Goal: Task Accomplishment & Management: Manage account settings

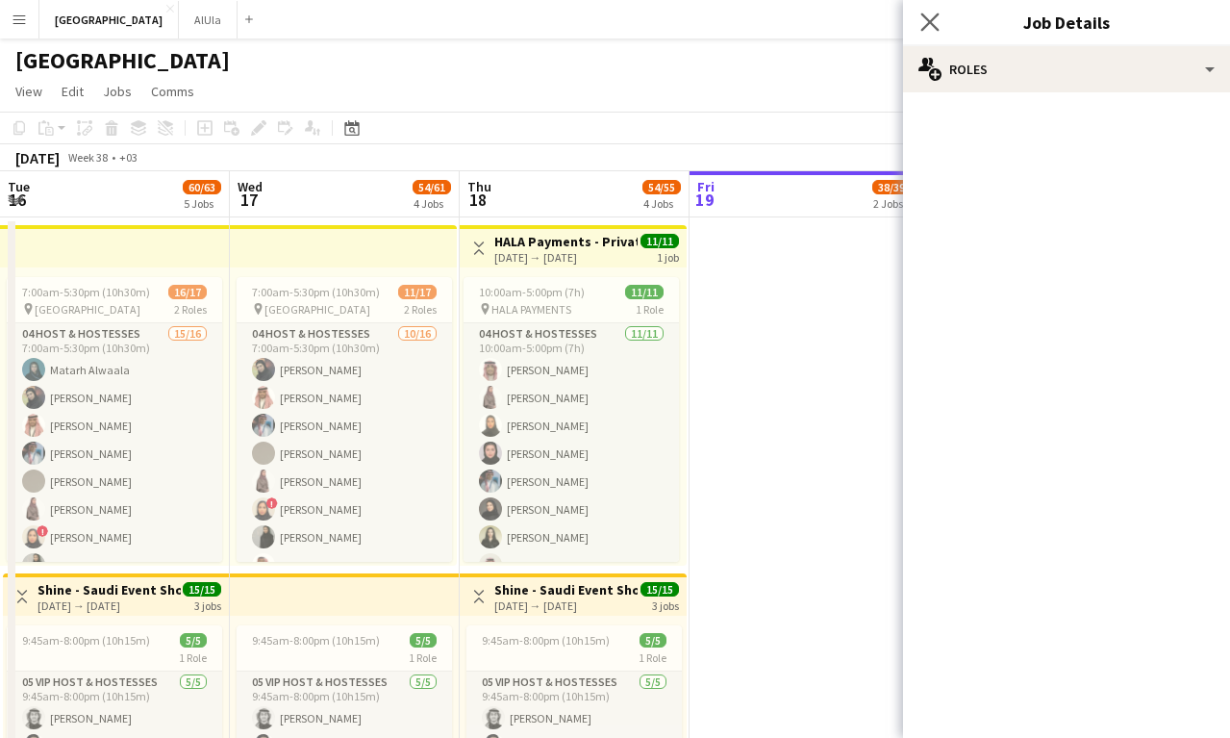
scroll to position [0, 460]
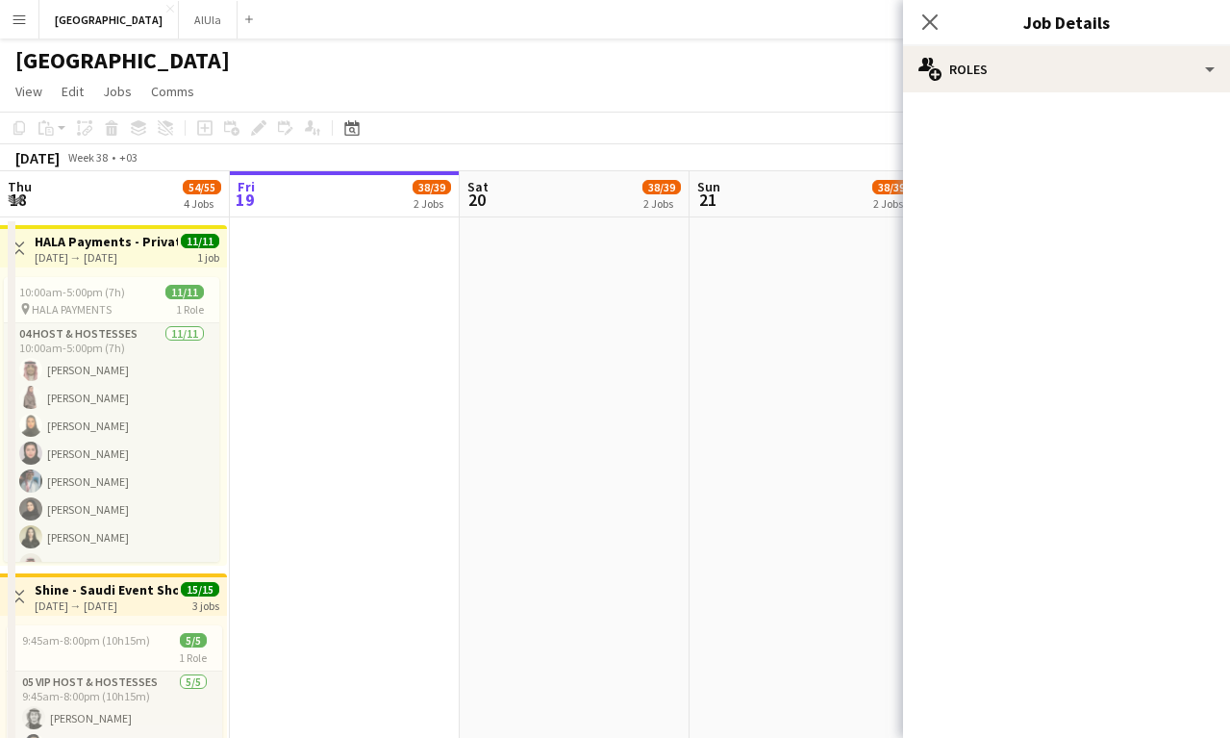
click at [915, 11] on div "Close pop-in" at bounding box center [930, 22] width 54 height 44
click at [930, 22] on icon at bounding box center [929, 22] width 18 height 18
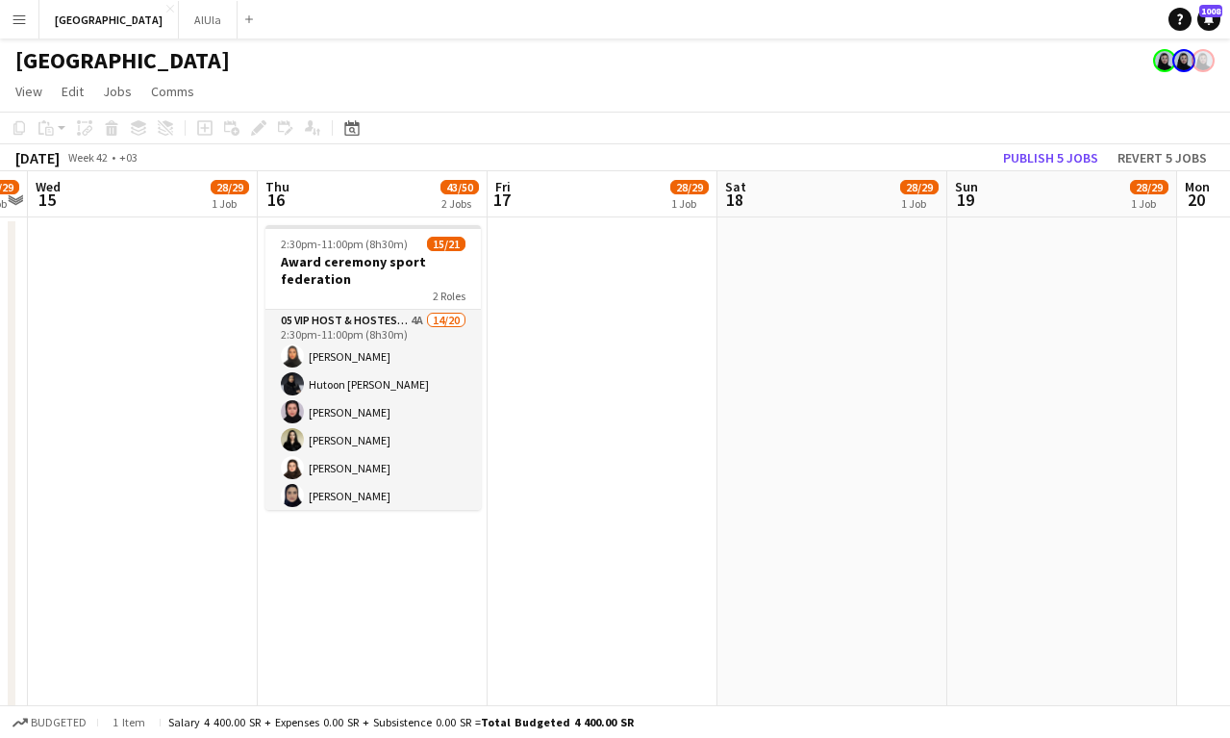
scroll to position [0, 862]
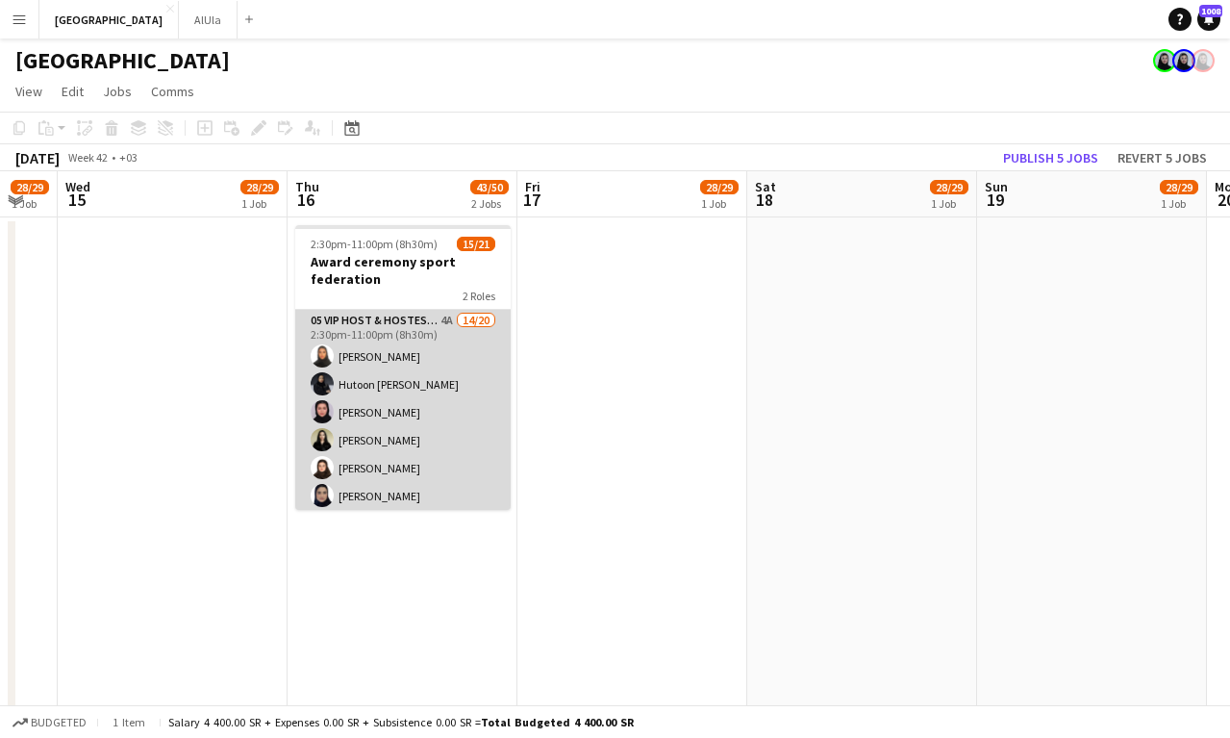
click at [409, 411] on app-card-role "05 VIP Host & Hostesses 4A 14/20 2:30pm-11:00pm (8h30m) [PERSON_NAME] Hutoon [P…" at bounding box center [402, 607] width 215 height 595
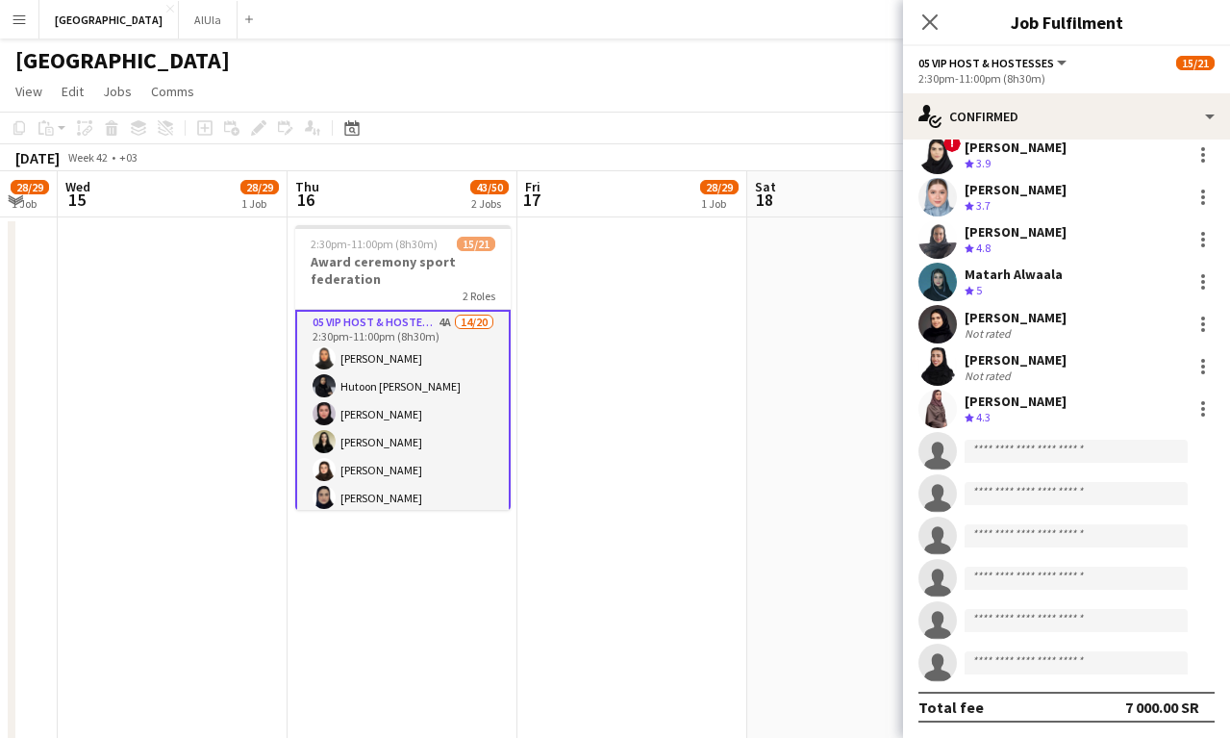
scroll to position [170, 0]
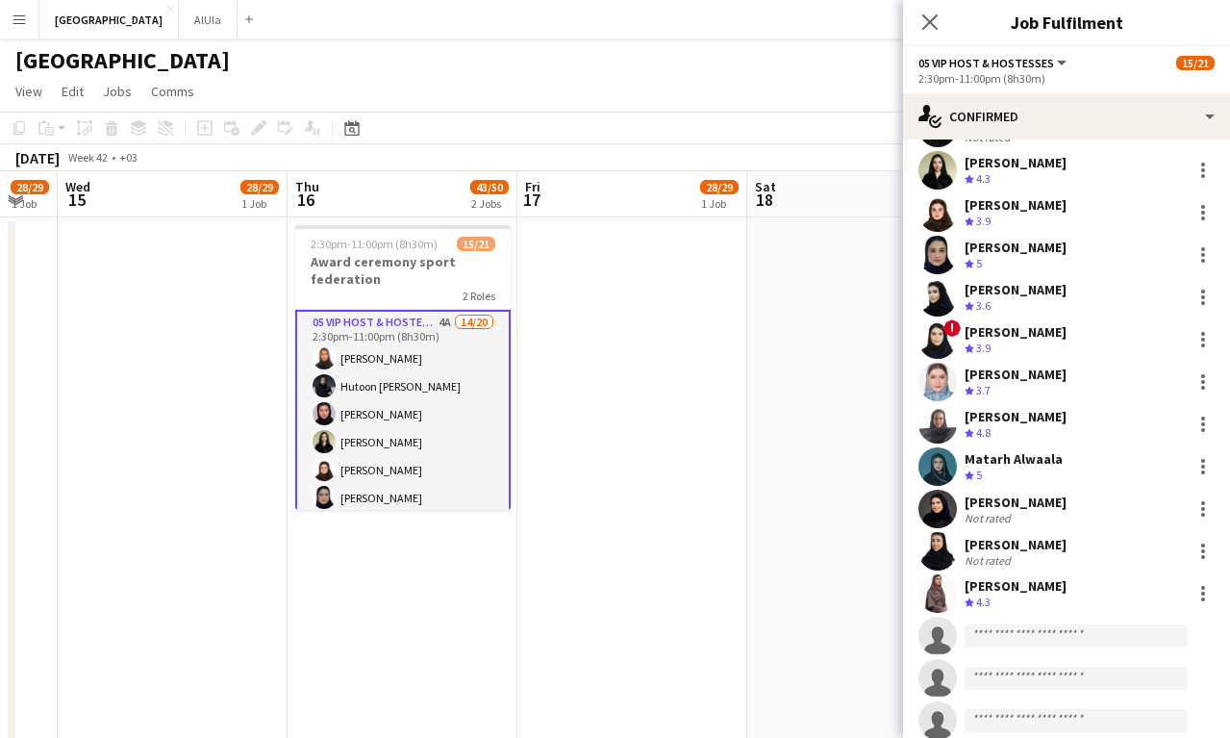
click at [768, 405] on app-date-cell at bounding box center [862, 743] width 230 height 1052
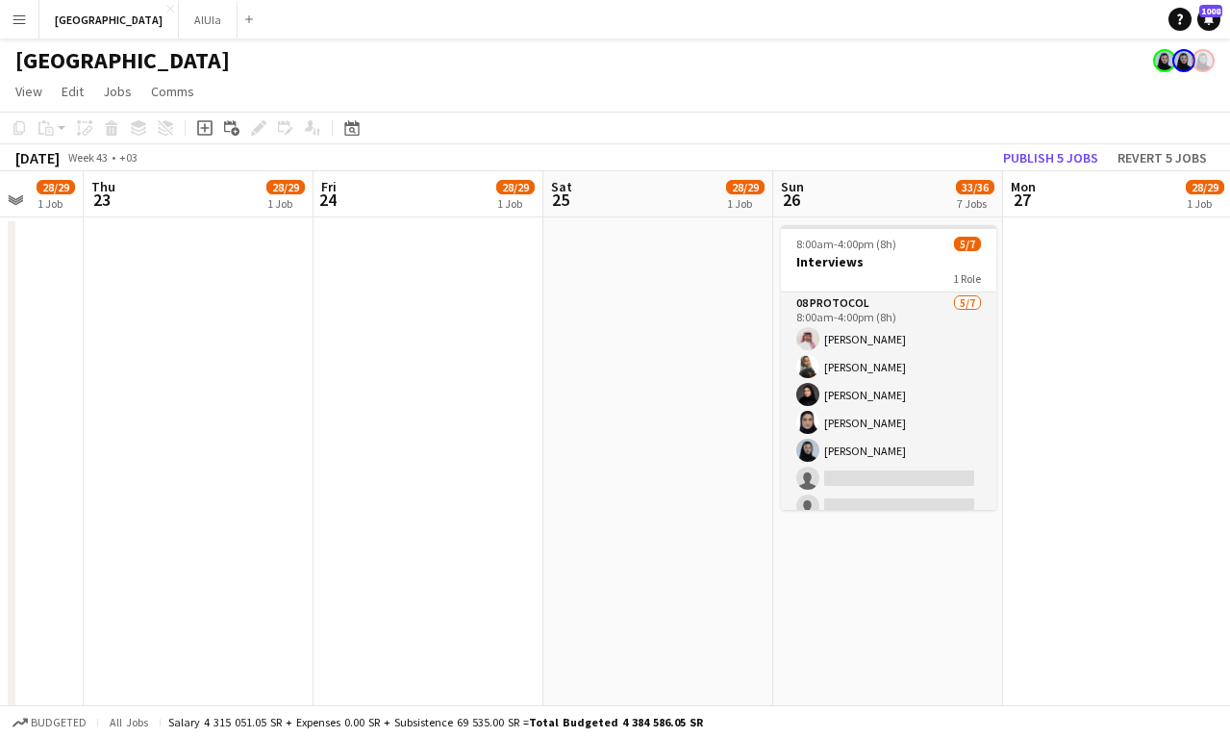
scroll to position [0, 853]
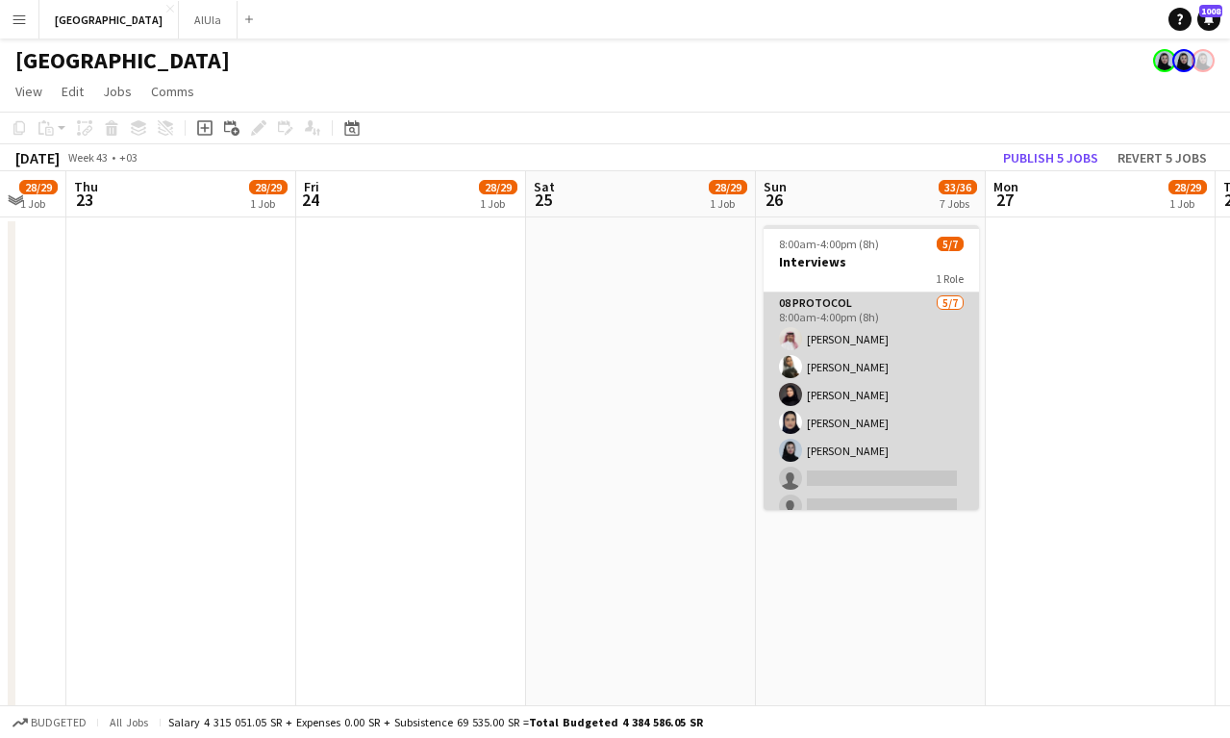
click at [886, 393] on app-card-role "08 Protocol [DATE] 8:00am-4:00pm (8h) [PERSON_NAME] [PERSON_NAME] Aahwaq Algham…" at bounding box center [871, 408] width 215 height 233
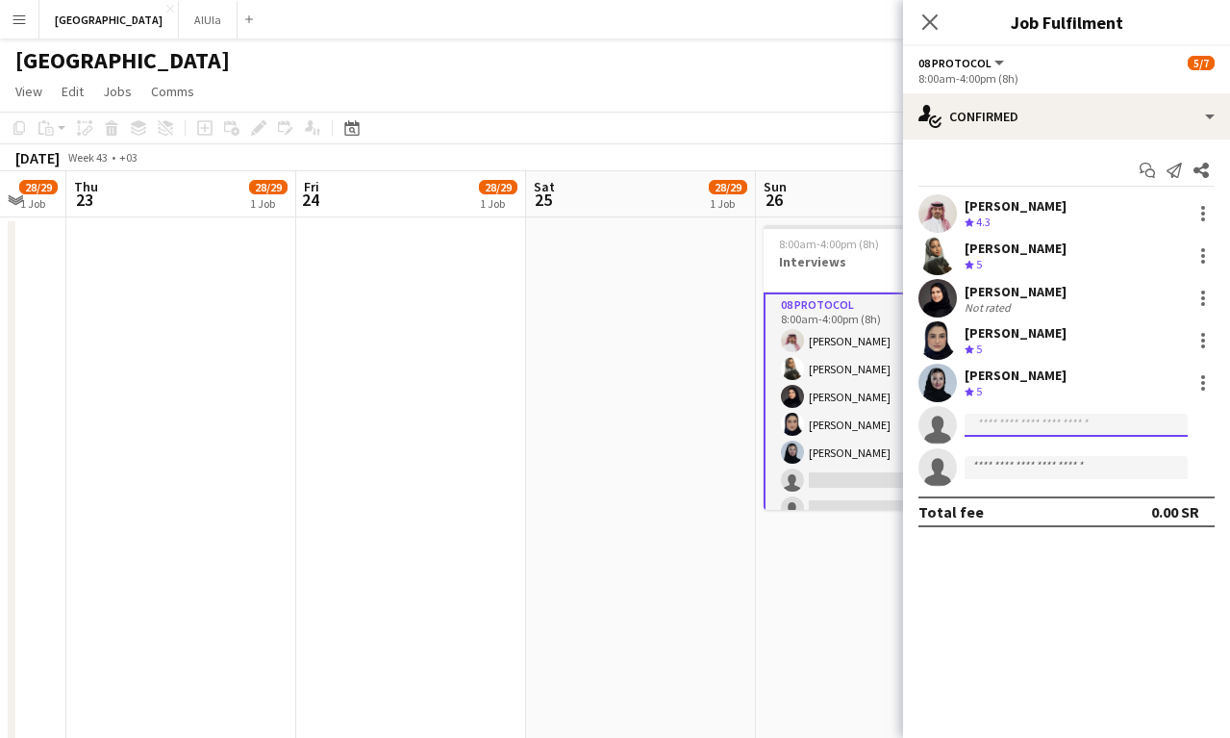
click at [1021, 421] on input at bounding box center [1076, 425] width 223 height 23
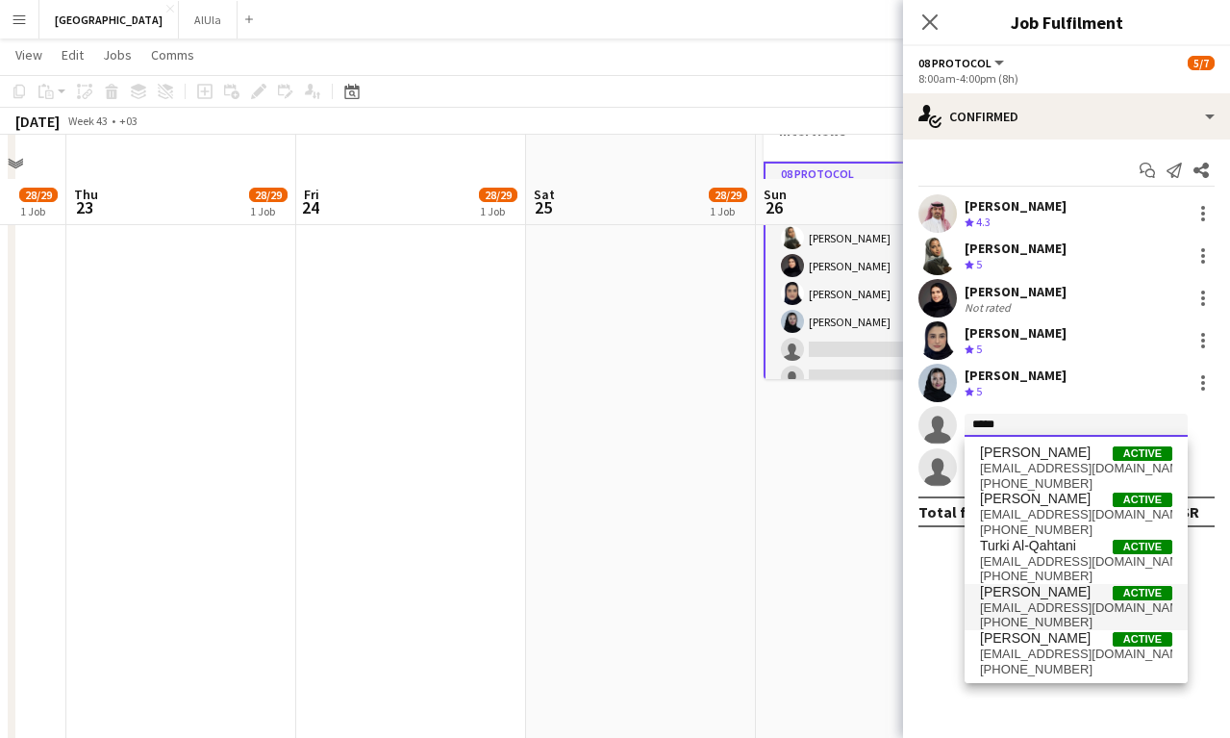
scroll to position [175, 0]
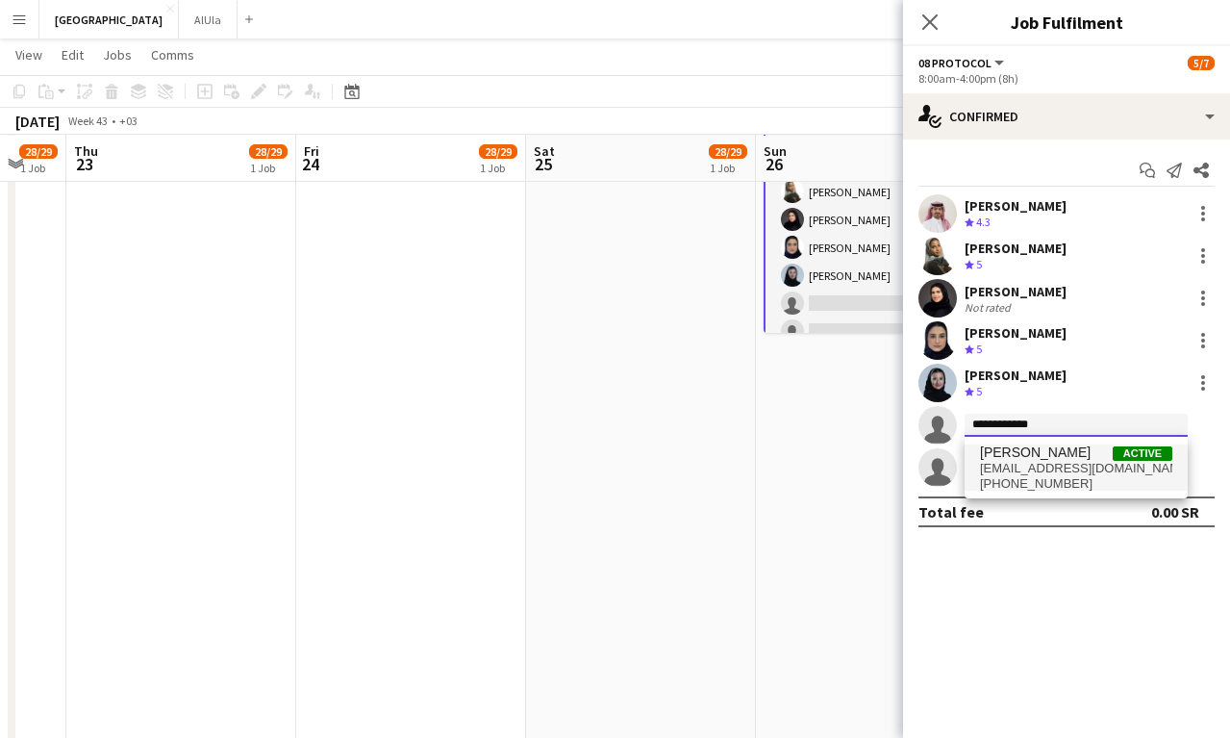
type input "**********"
click at [1089, 453] on span "[PERSON_NAME] Active" at bounding box center [1076, 452] width 192 height 16
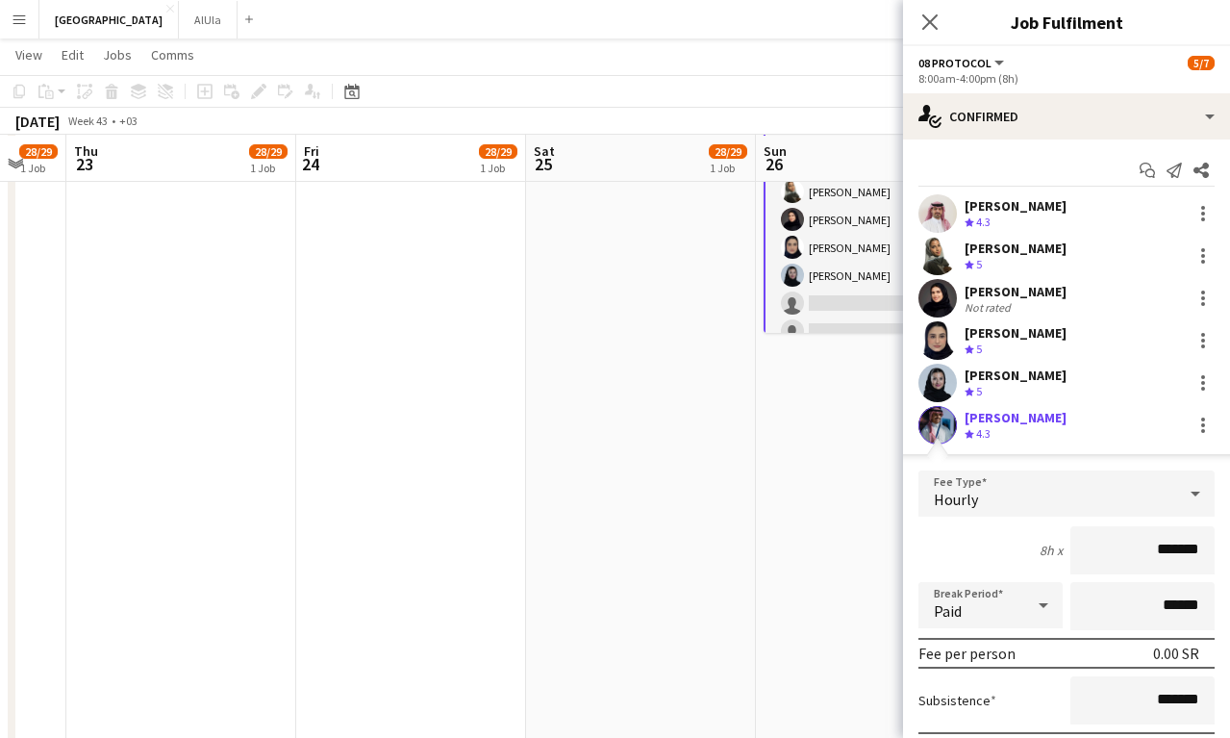
scroll to position [186, 0]
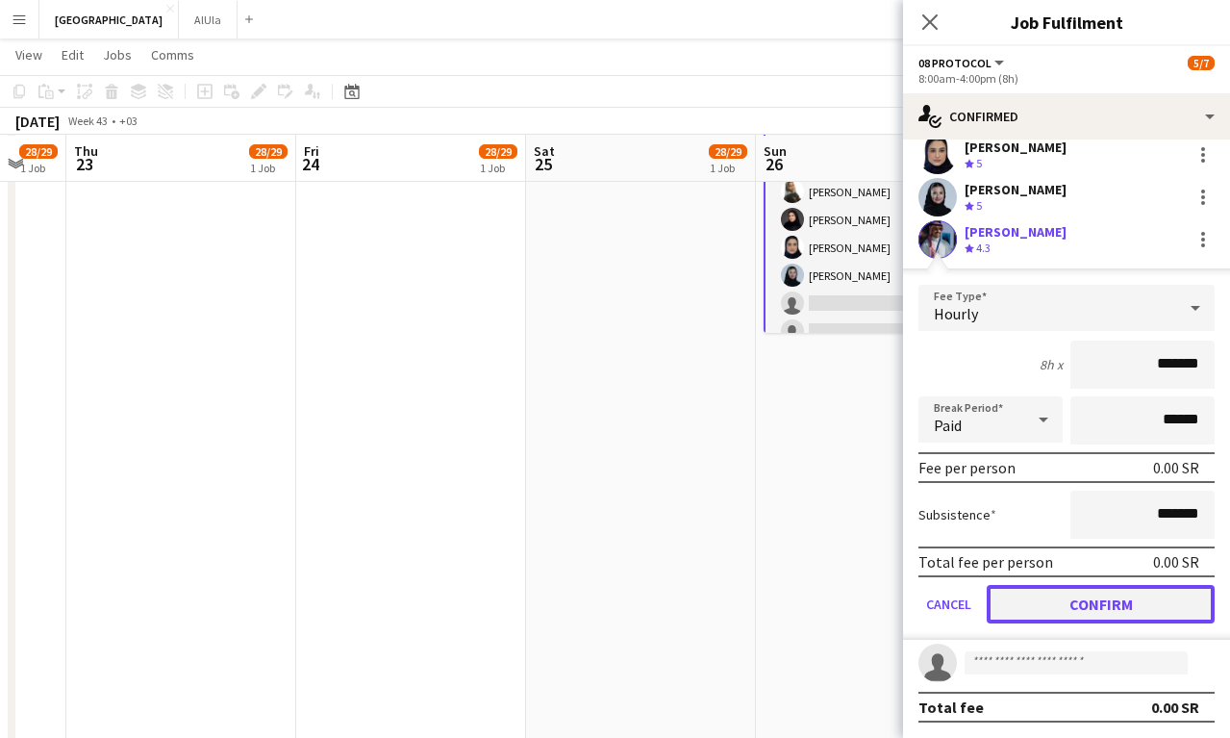
click at [1052, 599] on button "Confirm" at bounding box center [1101, 604] width 228 height 38
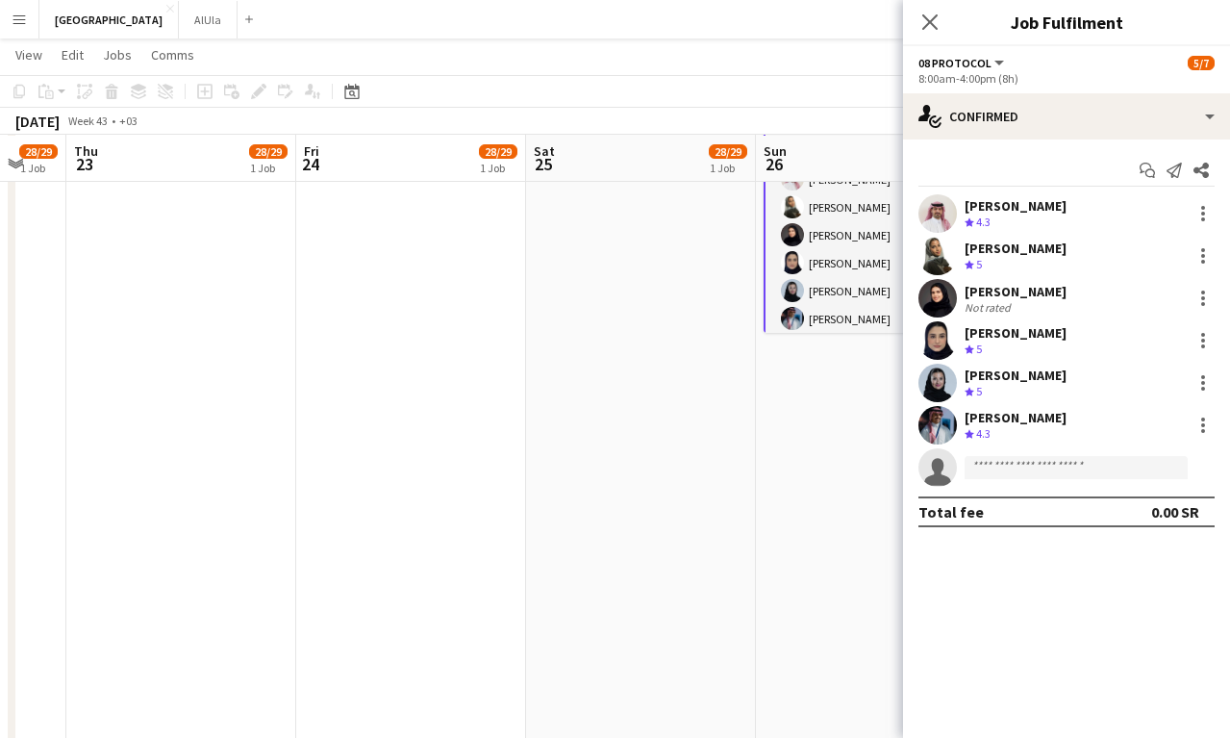
click at [832, 370] on app-date-cell "Updated 8:00am-4:00pm (8h) 6/7 Interviews 1 Role 08 Protocol [DATE] 8:00am-4:00…" at bounding box center [871, 566] width 230 height 1052
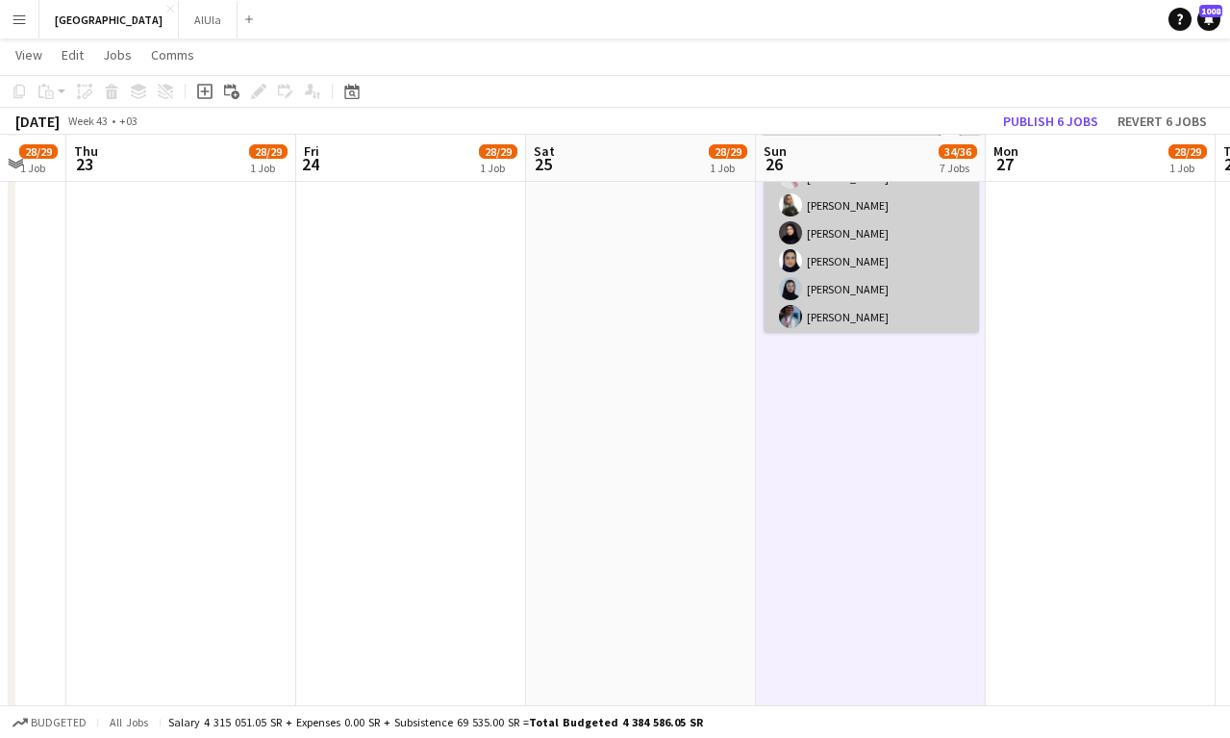
click at [848, 293] on app-card-role "08 Protocol [DATE] 8:00am-4:00pm (8h) [PERSON_NAME] [PERSON_NAME] Aahwaq Algham…" at bounding box center [871, 247] width 215 height 233
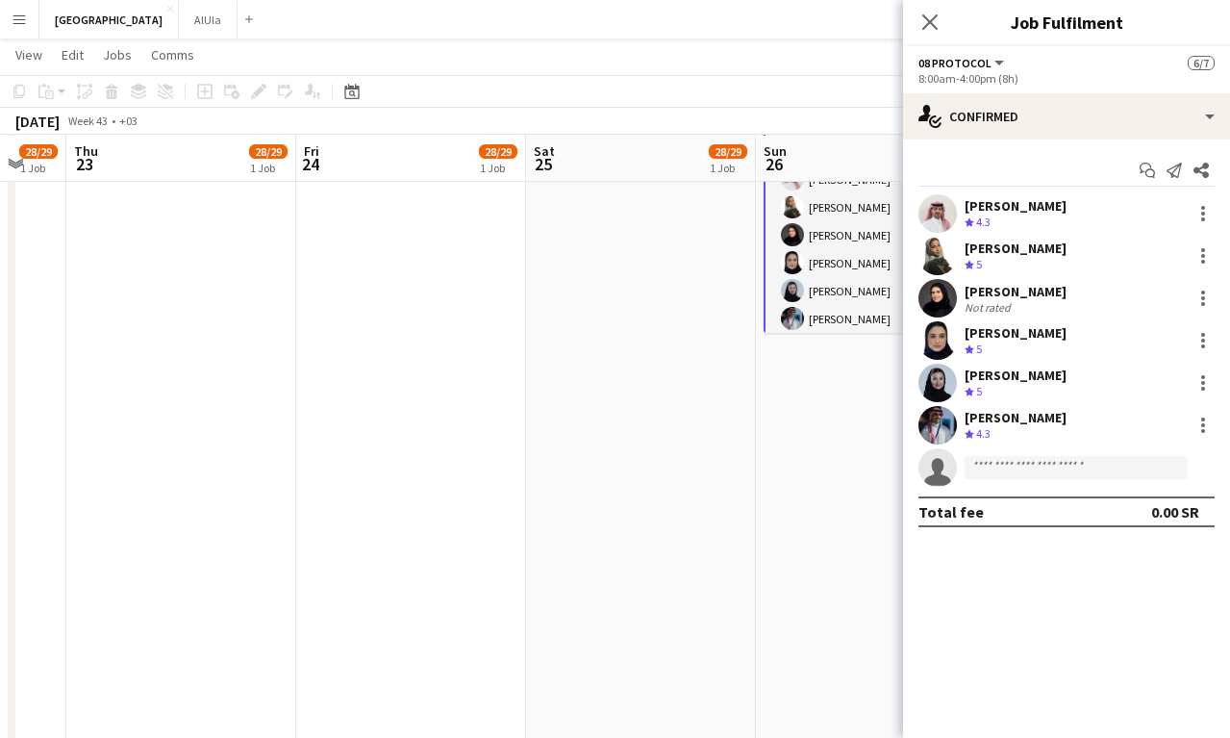
click at [830, 317] on app-card-role "08 Protocol [DATE] 8:00am-4:00pm (8h) [PERSON_NAME] [PERSON_NAME] Aahwaq Algham…" at bounding box center [871, 249] width 215 height 237
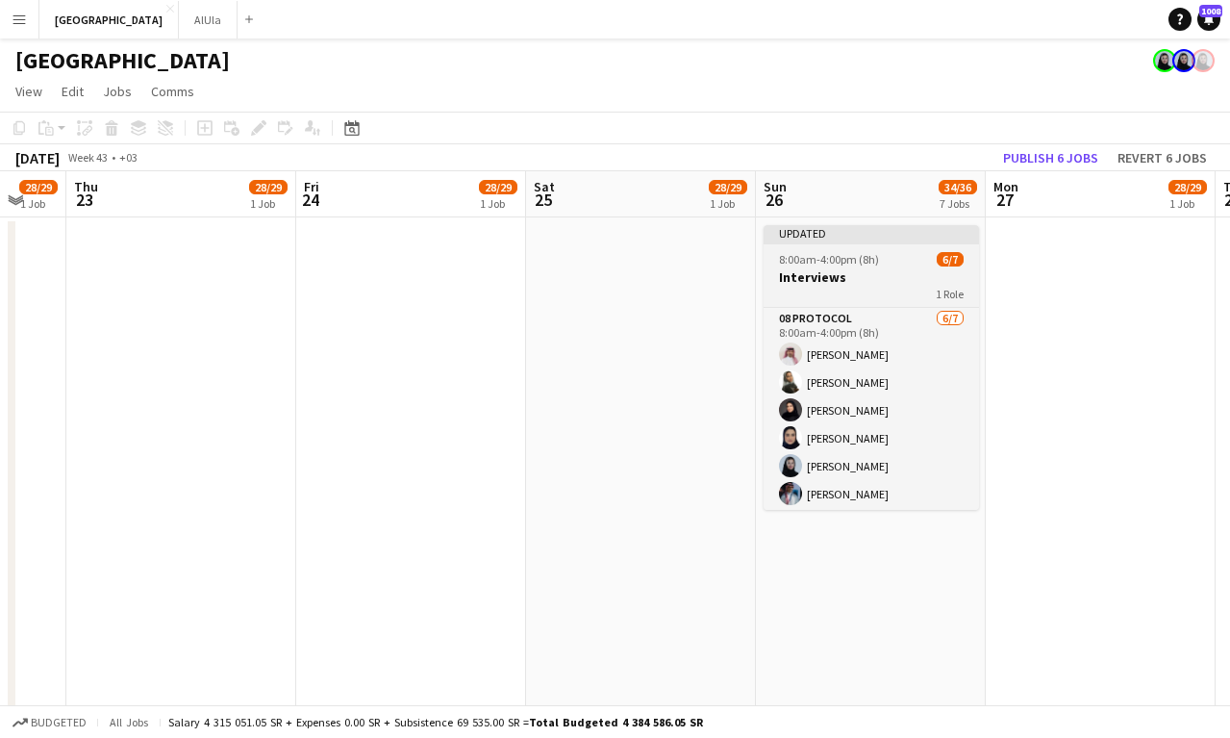
click at [852, 286] on div "1 Role" at bounding box center [871, 293] width 215 height 15
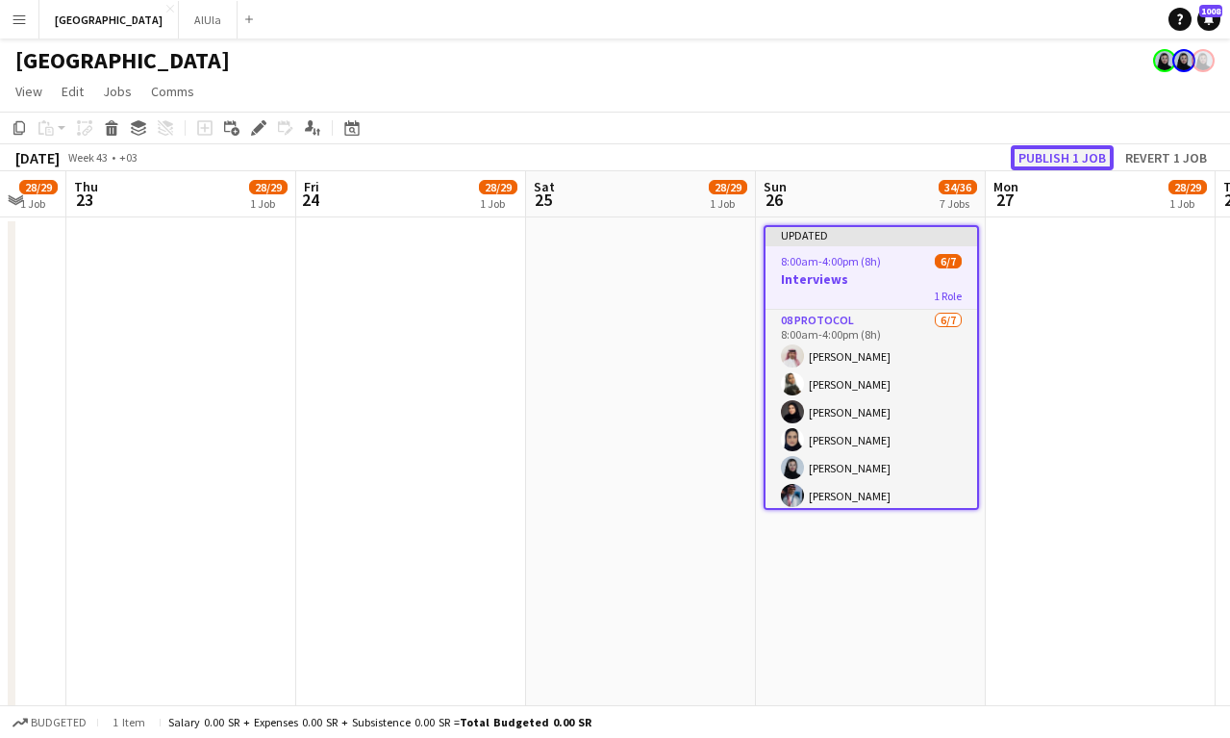
click at [1061, 150] on button "Publish 1 job" at bounding box center [1062, 157] width 103 height 25
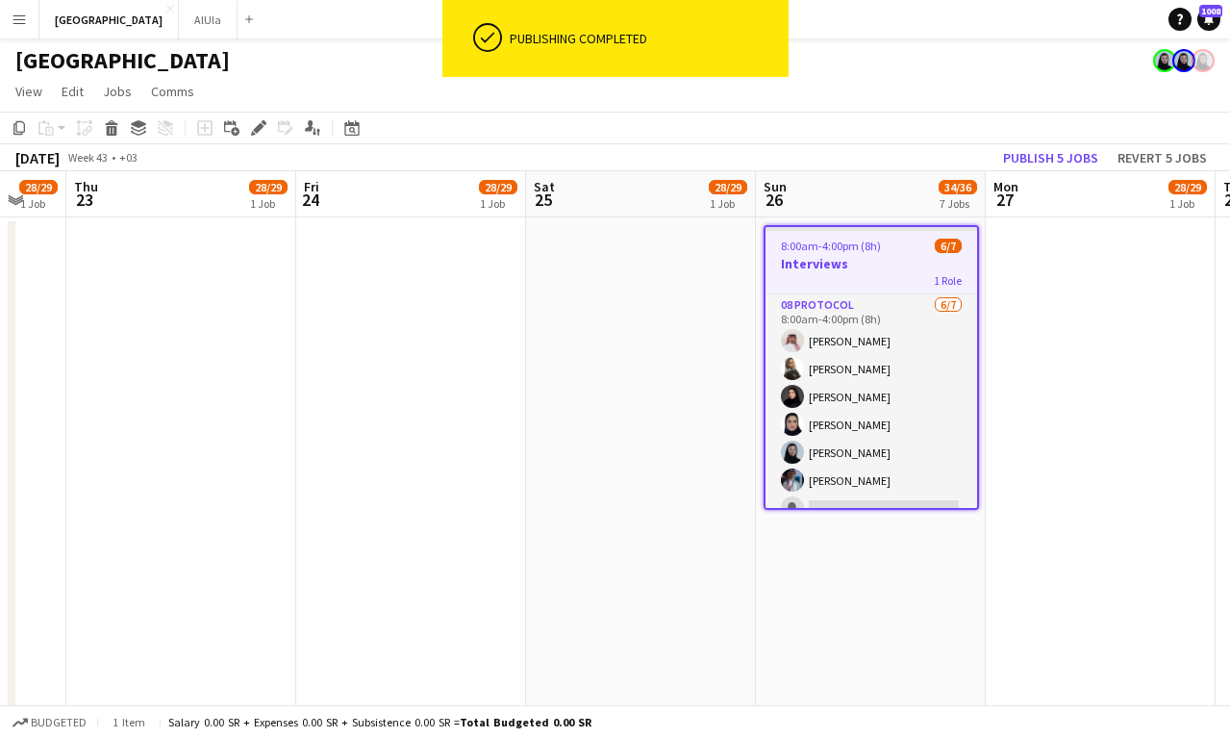
click at [855, 270] on h3 "Interviews" at bounding box center [872, 263] width 212 height 17
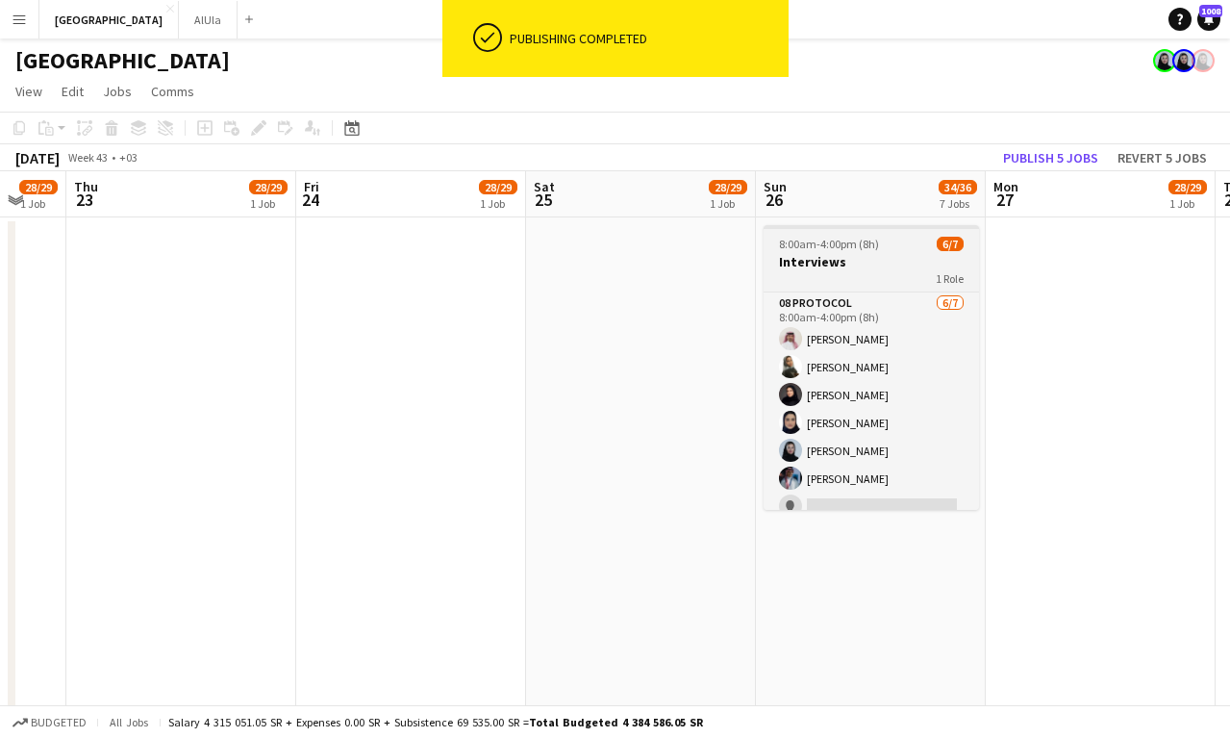
click at [855, 270] on div "1 Role" at bounding box center [871, 277] width 215 height 15
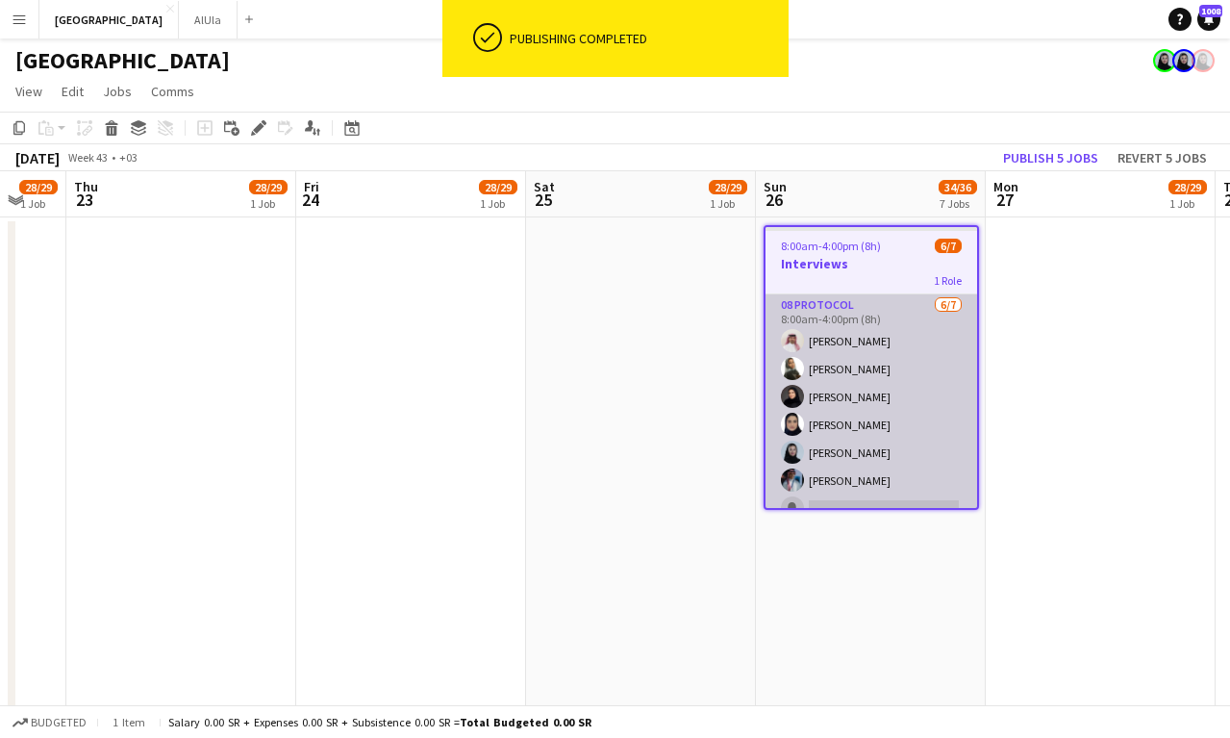
click at [882, 448] on app-card-role "08 Protocol [DATE] 8:00am-4:00pm (8h) [PERSON_NAME] [PERSON_NAME] Aahwaq Algham…" at bounding box center [872, 410] width 212 height 233
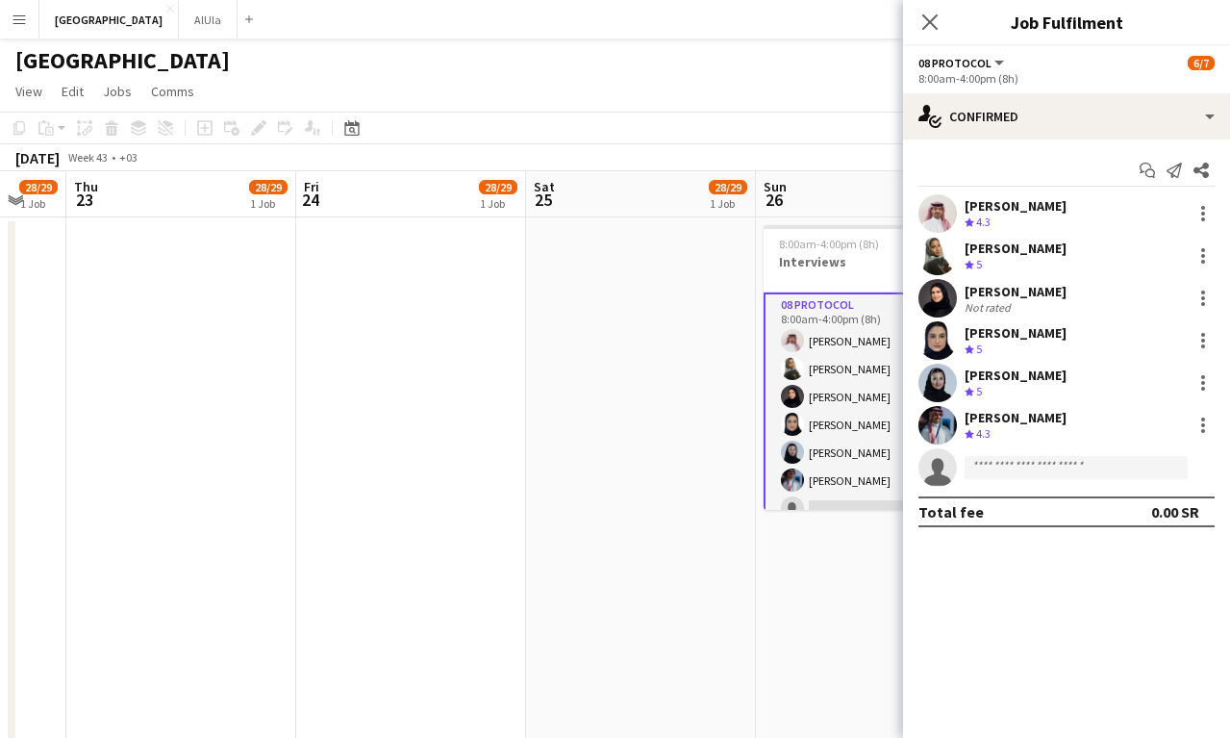
click at [1029, 235] on div "[PERSON_NAME] Crew rating 4.3 [PERSON_NAME] Crew rating 5 [PERSON_NAME] Not rat…" at bounding box center [1066, 340] width 327 height 292
click at [1201, 246] on div at bounding box center [1203, 255] width 23 height 23
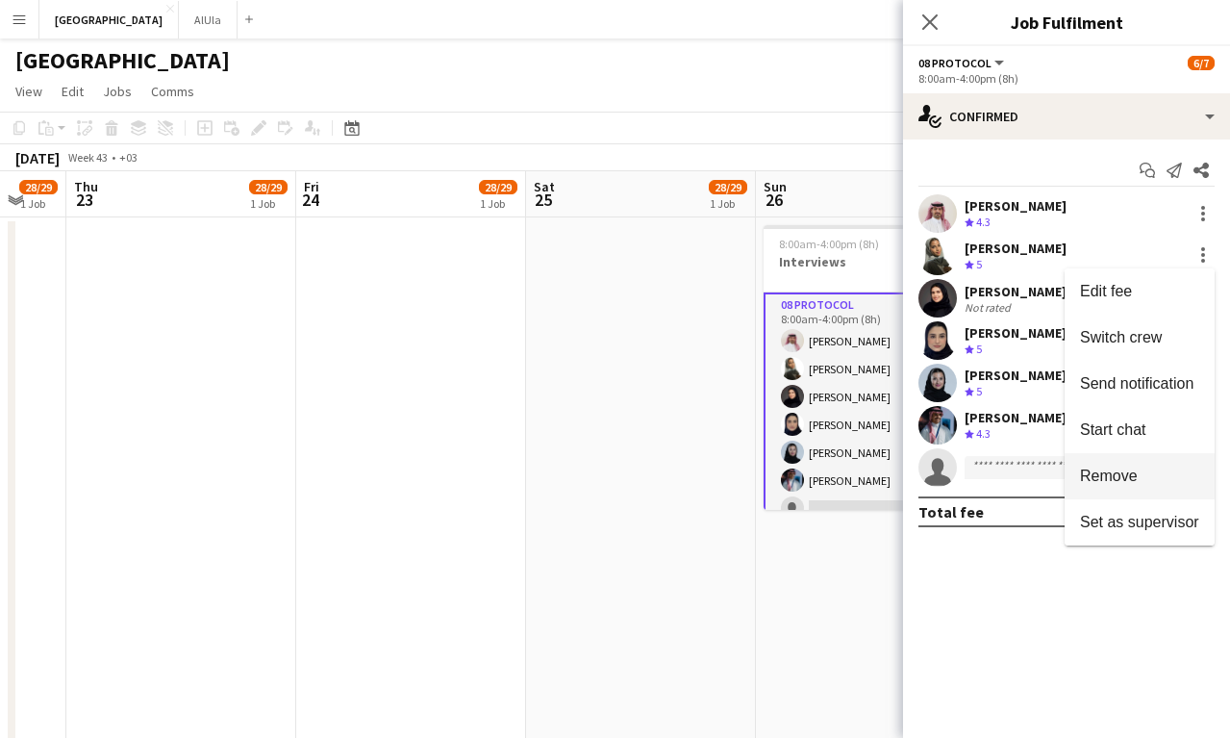
click at [1118, 472] on span "Remove" at bounding box center [1109, 475] width 58 height 16
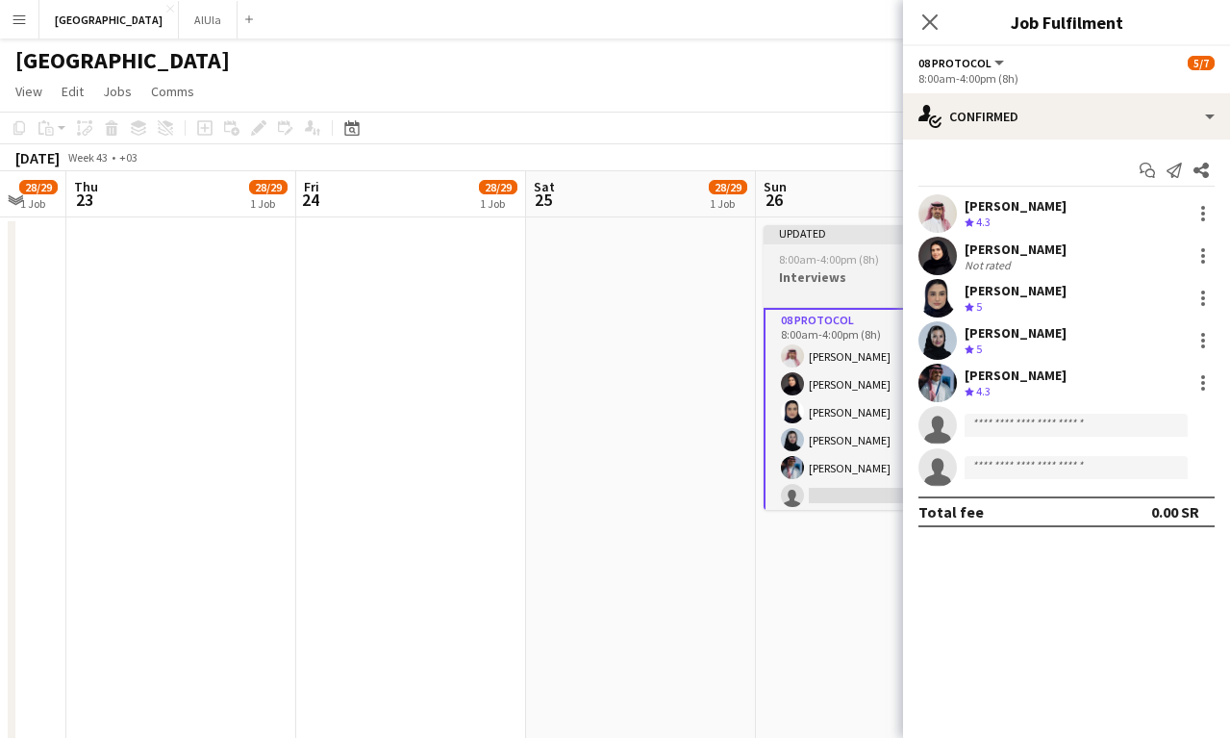
click at [845, 282] on h3 "Interviews" at bounding box center [871, 276] width 215 height 17
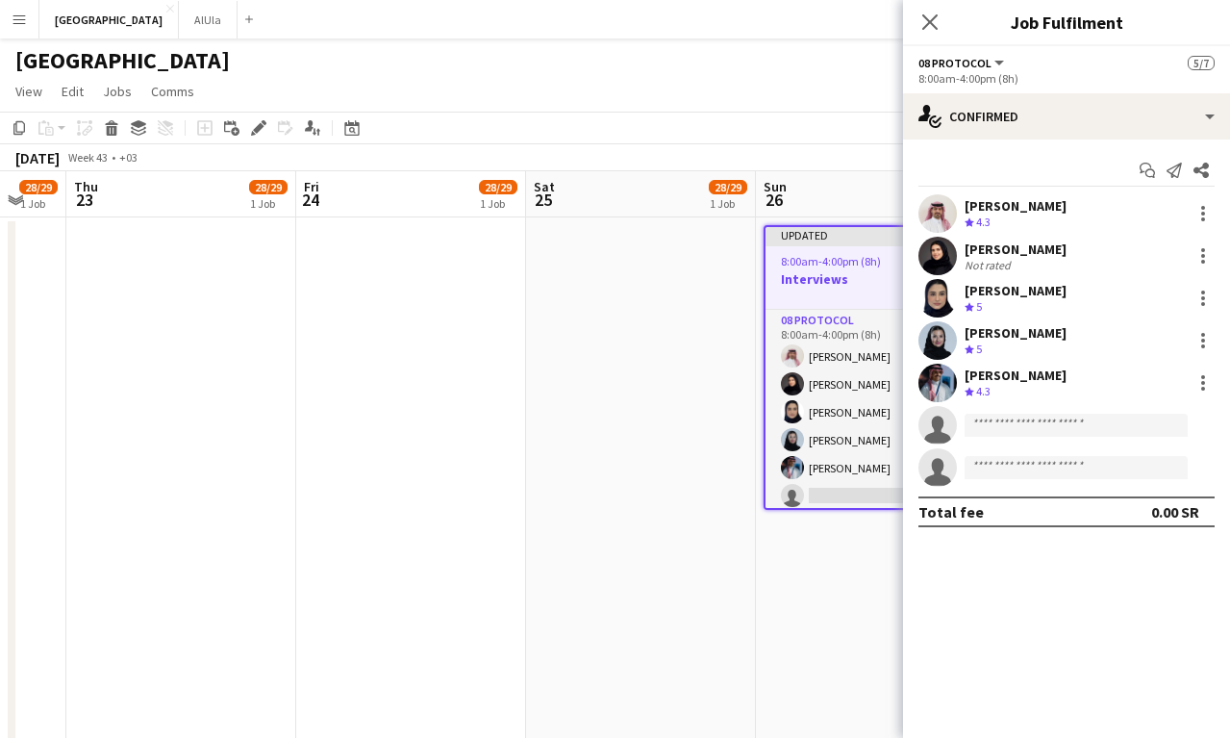
click at [683, 344] on app-date-cell at bounding box center [641, 743] width 230 height 1052
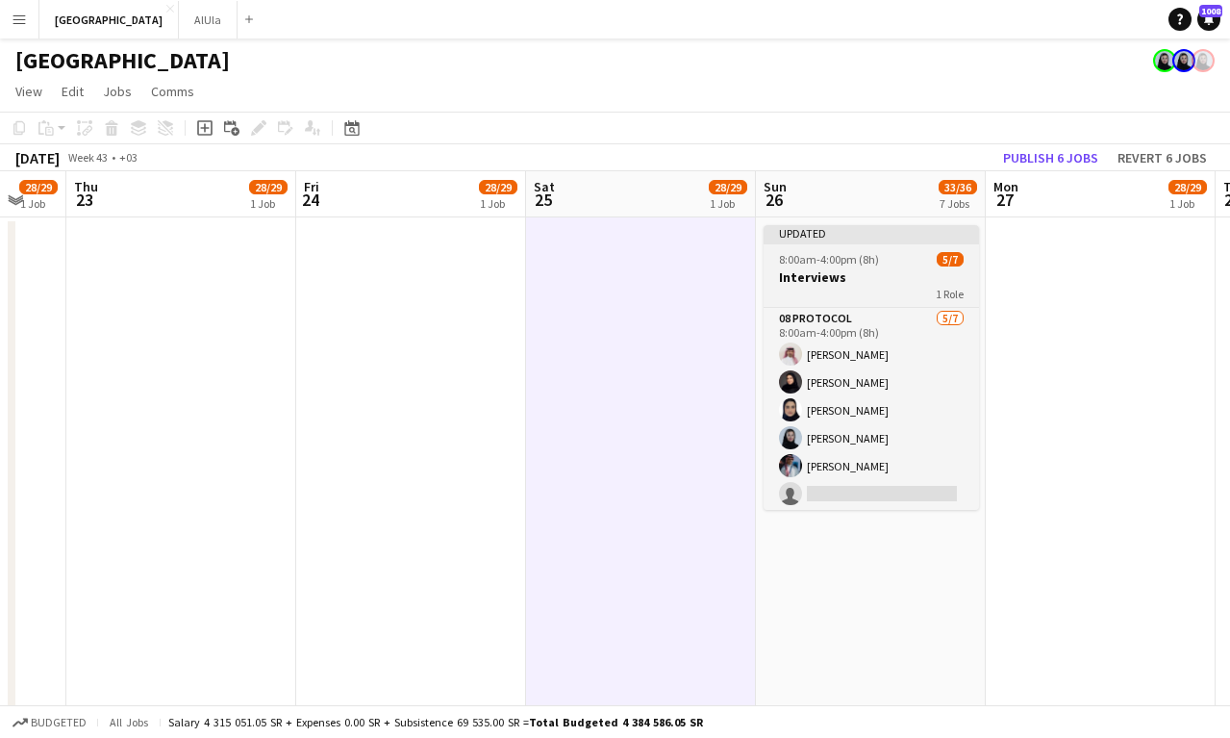
click at [915, 254] on div "8:00am-4:00pm (8h) 5/7" at bounding box center [871, 259] width 215 height 14
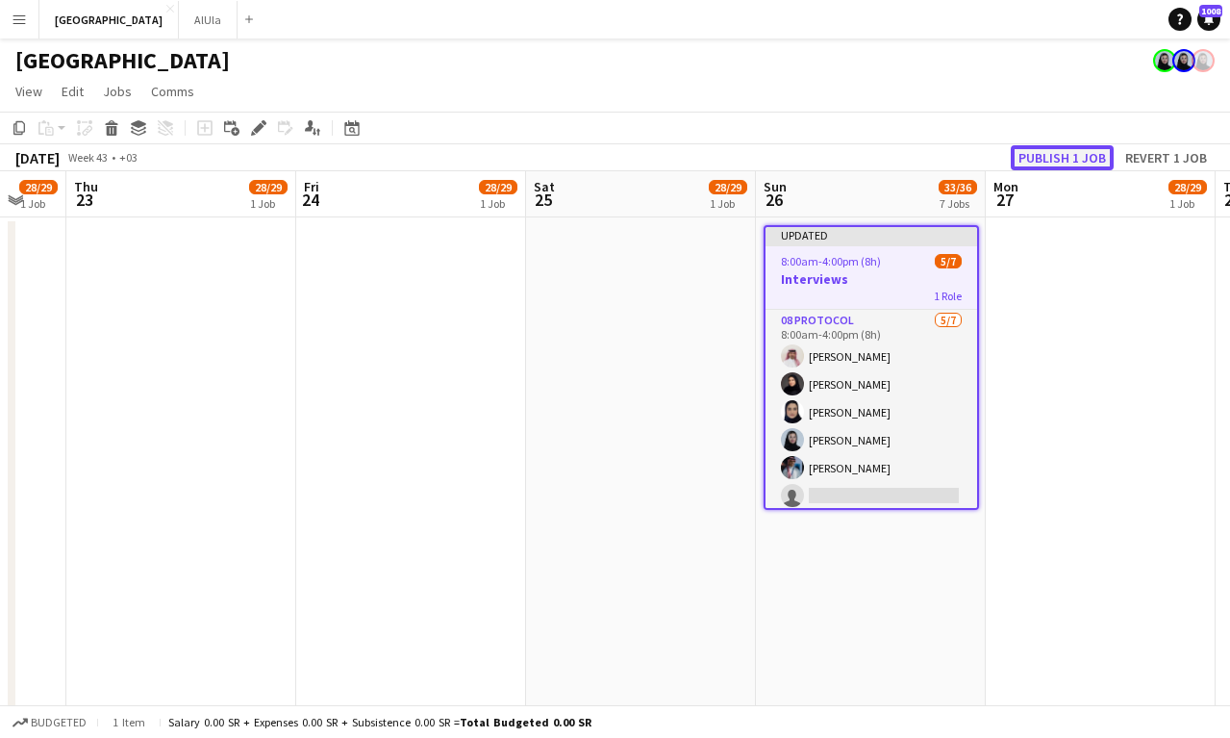
click at [1076, 147] on button "Publish 1 job" at bounding box center [1062, 157] width 103 height 25
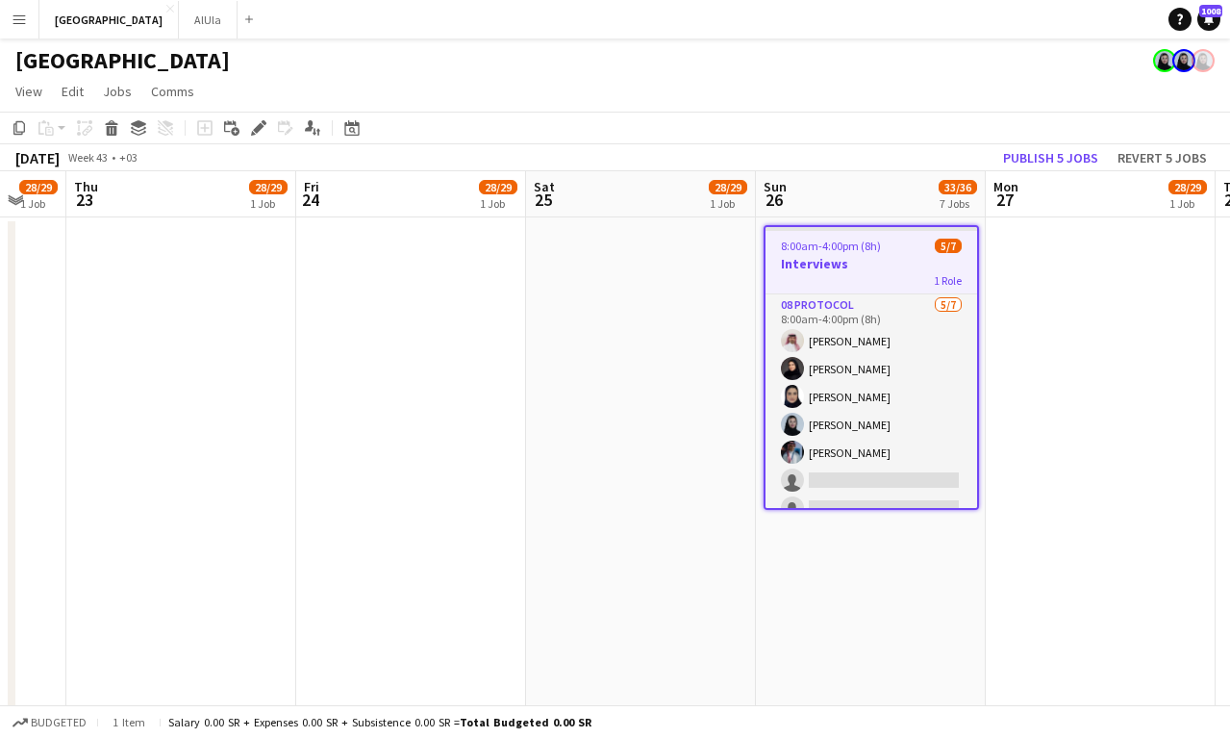
click at [919, 255] on h3 "Interviews" at bounding box center [872, 263] width 212 height 17
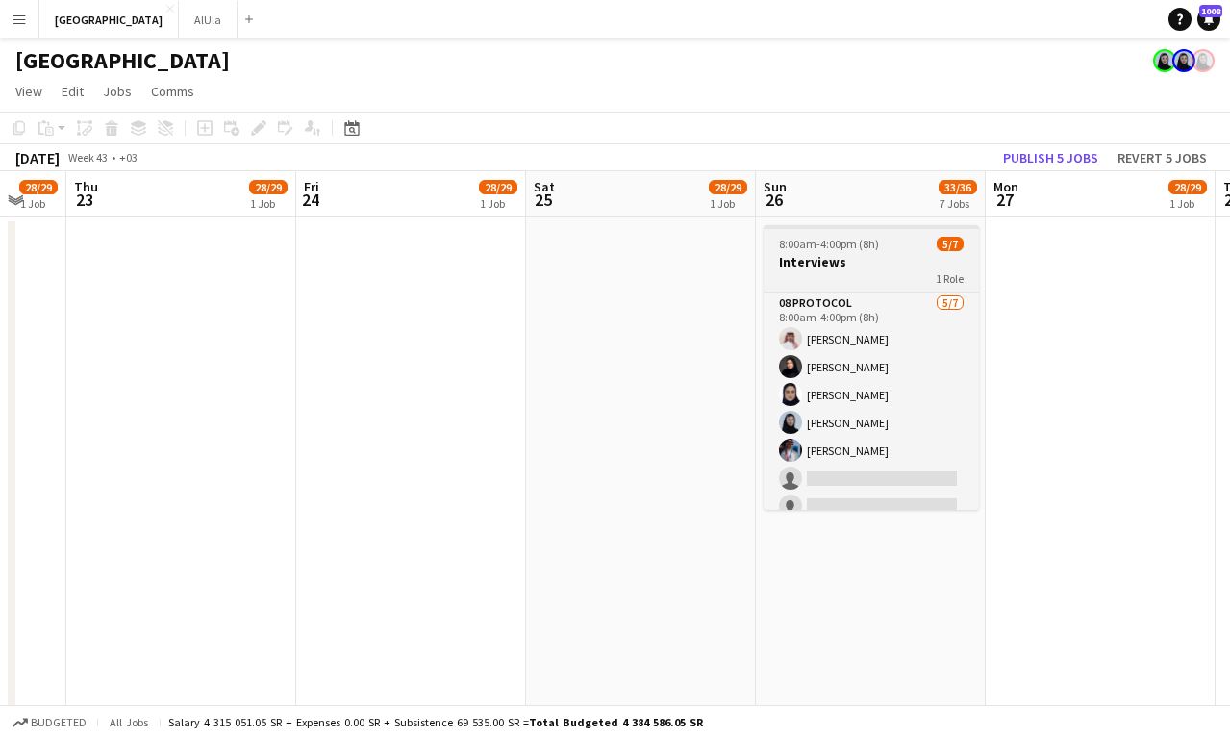
click at [904, 264] on h3 "Interviews" at bounding box center [871, 261] width 215 height 17
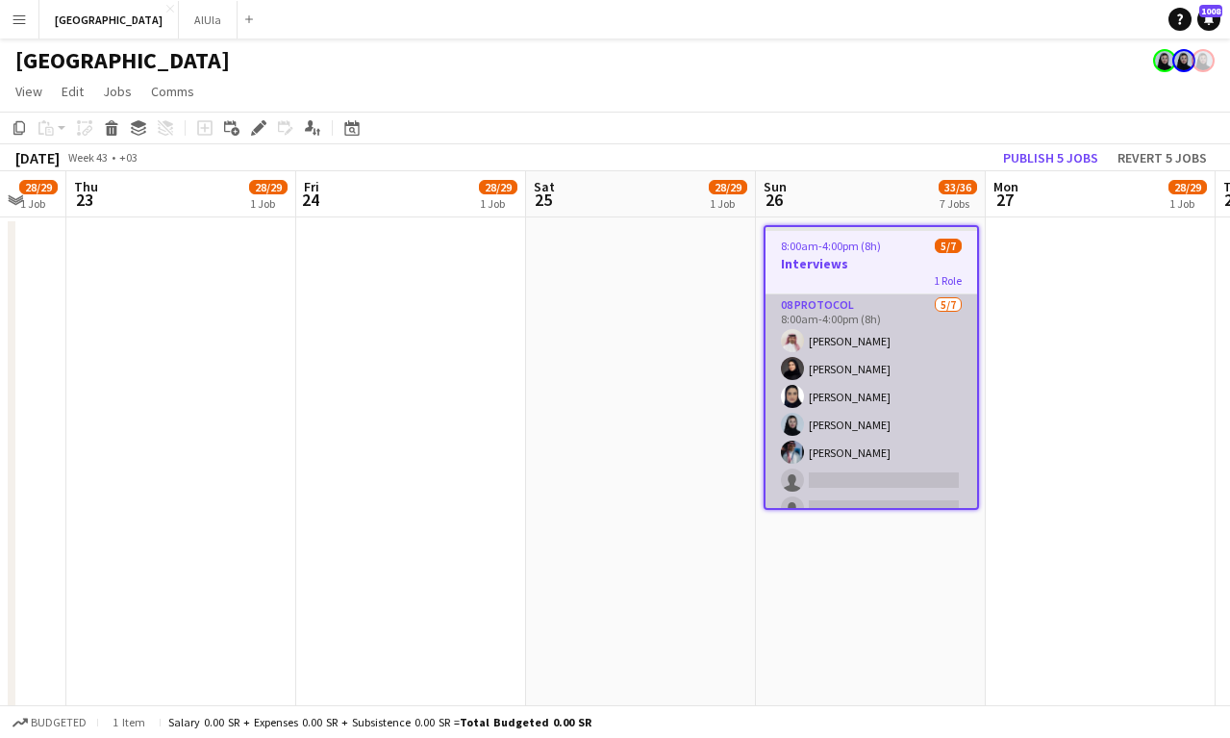
scroll to position [19, 0]
